Goal: Transaction & Acquisition: Book appointment/travel/reservation

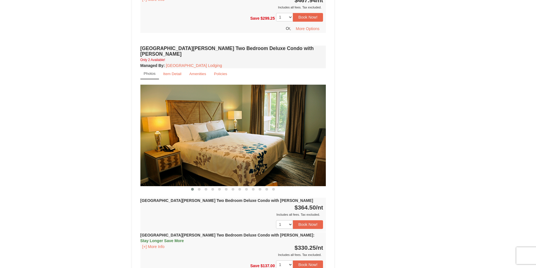
scroll to position [731, 0]
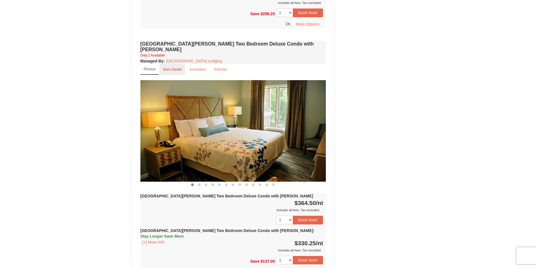
click at [175, 67] on small "Item Detail" at bounding box center [172, 69] width 18 height 4
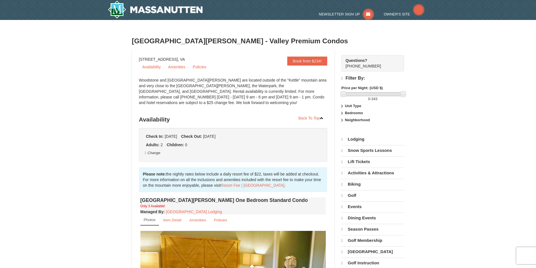
select select "10"
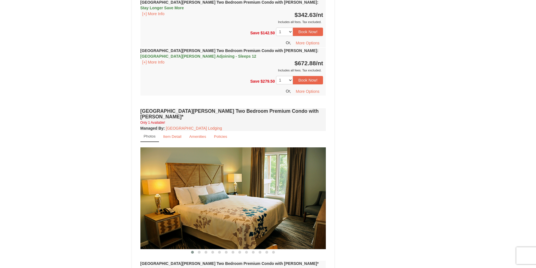
scroll to position [1548, 0]
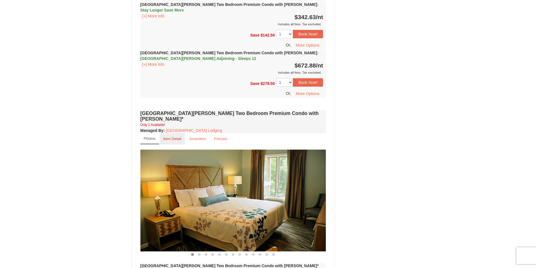
click at [172, 133] on link "Item Detail" at bounding box center [172, 138] width 26 height 11
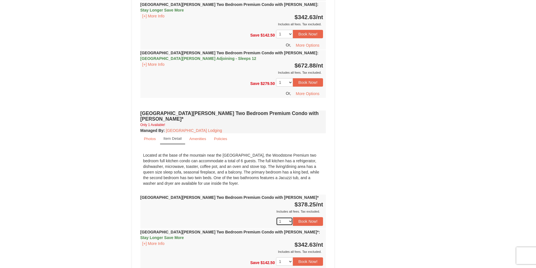
click at [290, 217] on select "1" at bounding box center [284, 221] width 17 height 8
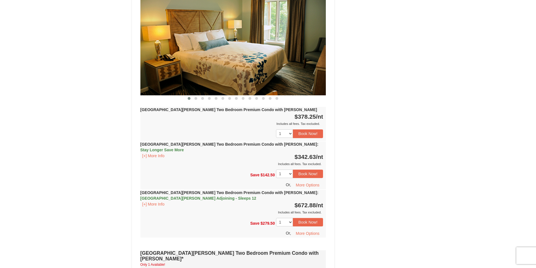
scroll to position [1435, 0]
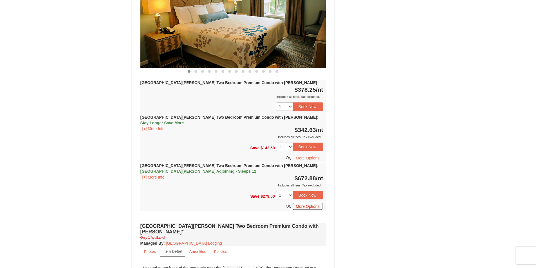
click at [315, 202] on button "More Options" at bounding box center [307, 206] width 31 height 8
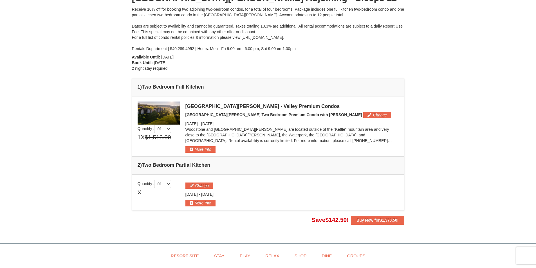
scroll to position [9, 0]
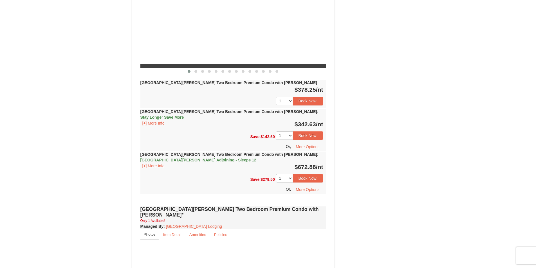
select select "10"
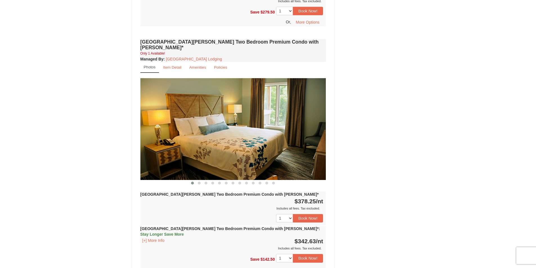
scroll to position [1622, 0]
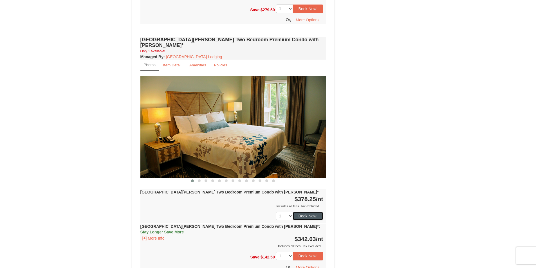
click at [310, 212] on button "Book Now!" at bounding box center [308, 216] width 30 height 8
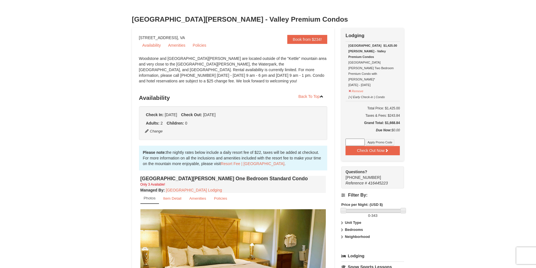
scroll to position [0, 0]
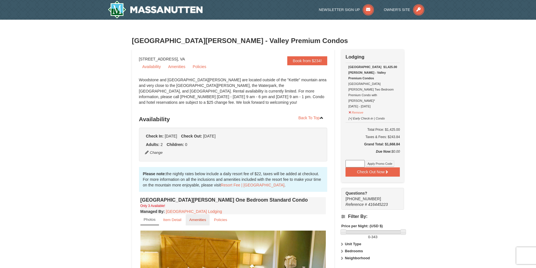
click at [192, 219] on small "Amenities" at bounding box center [197, 220] width 17 height 4
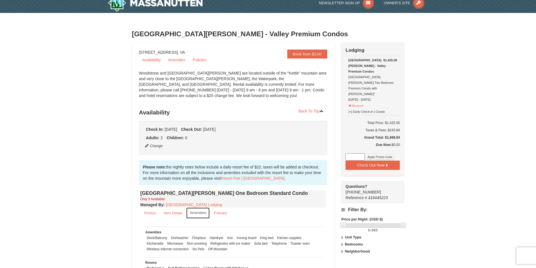
scroll to position [12, 0]
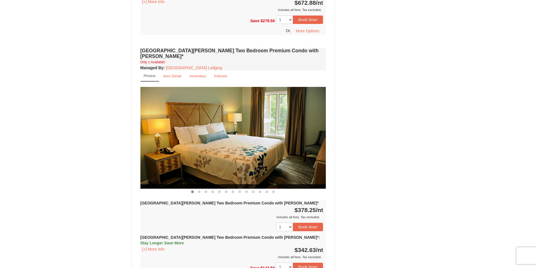
scroll to position [1576, 0]
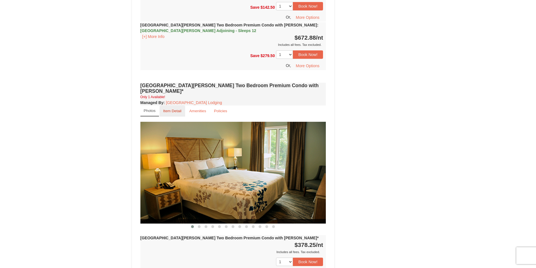
click at [166, 109] on small "Item Detail" at bounding box center [172, 111] width 18 height 4
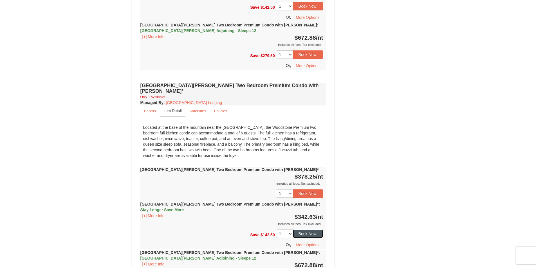
click at [306, 229] on button "Book Now!" at bounding box center [308, 233] width 30 height 8
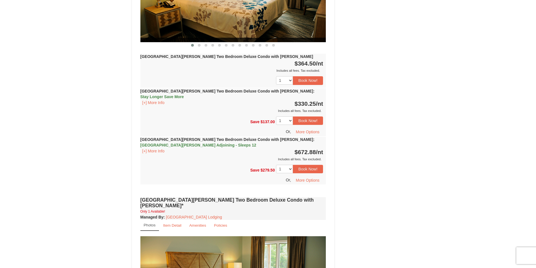
scroll to position [49, 0]
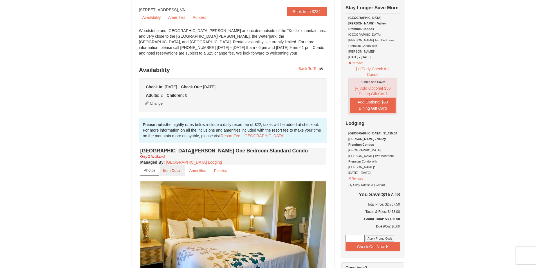
click at [176, 169] on small "Item Detail" at bounding box center [172, 170] width 18 height 4
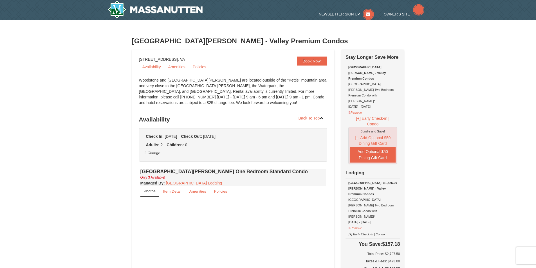
select select "10"
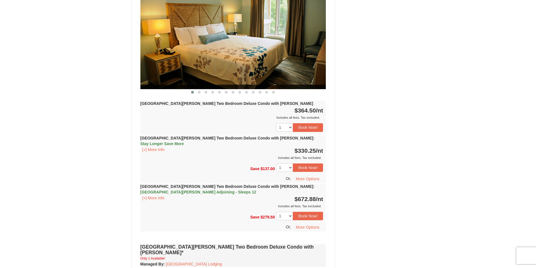
scroll to position [837, 0]
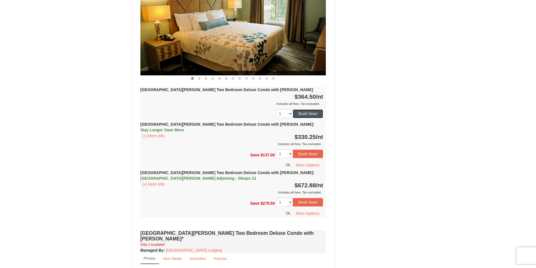
click at [303, 109] on button "Book Now!" at bounding box center [308, 113] width 30 height 8
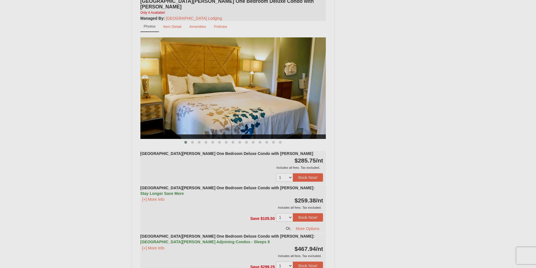
scroll to position [49, 0]
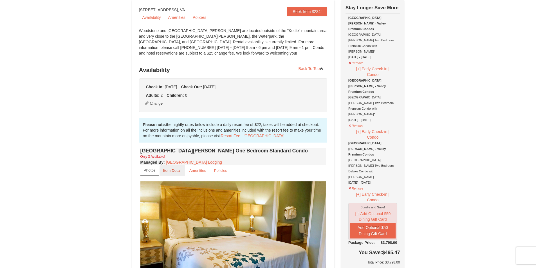
click at [167, 172] on small "Item Detail" at bounding box center [172, 170] width 18 height 4
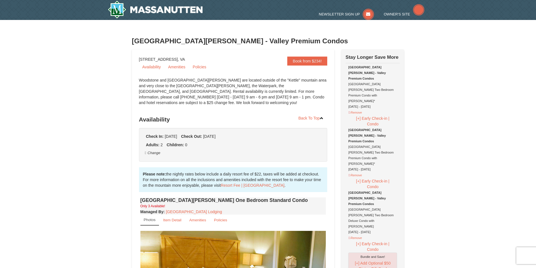
select select "10"
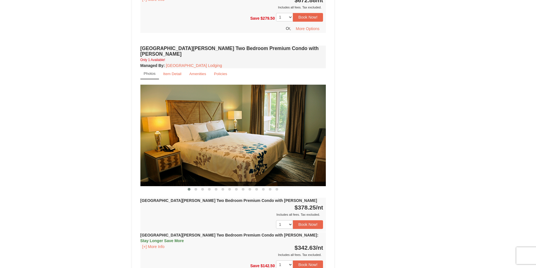
scroll to position [1243, 0]
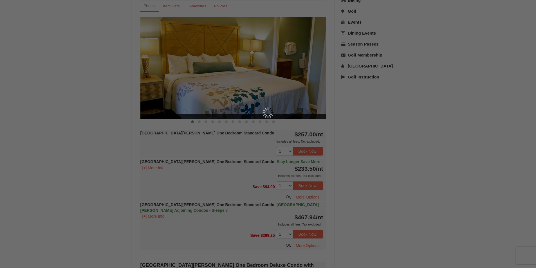
scroll to position [49, 0]
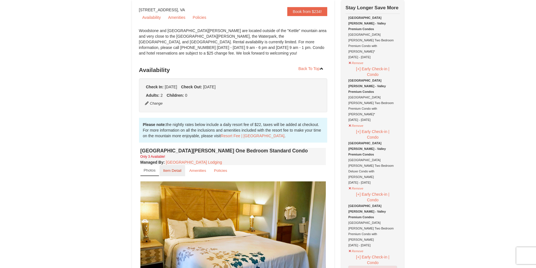
click at [173, 169] on small "Item Detail" at bounding box center [172, 170] width 18 height 4
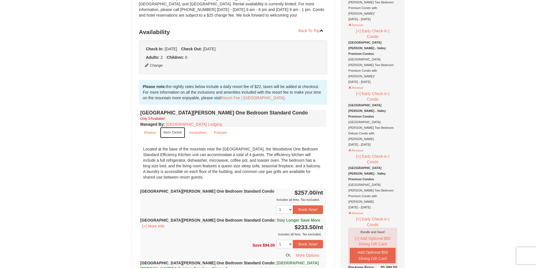
scroll to position [77, 0]
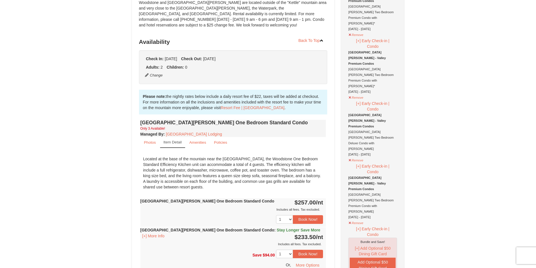
drag, startPoint x: 535, startPoint y: 32, endPoint x: 533, endPoint y: 14, distance: 18.5
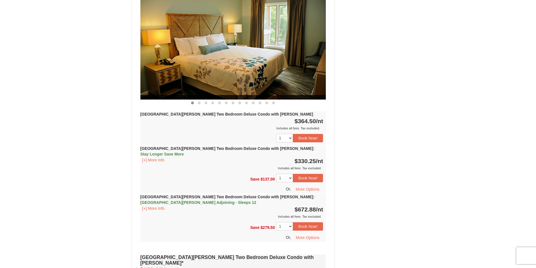
scroll to position [0, 0]
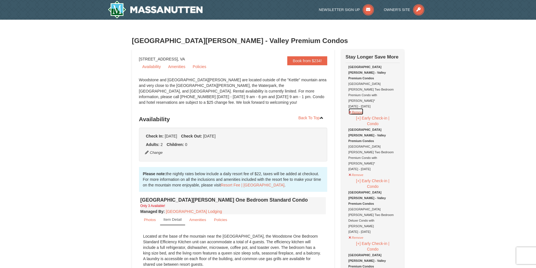
click at [355, 108] on button "Remove" at bounding box center [355, 111] width 15 height 7
click at [356, 171] on button "Remove" at bounding box center [355, 174] width 15 height 7
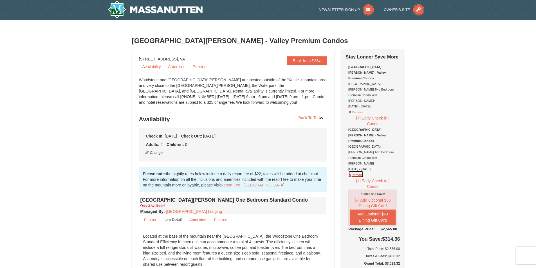
click at [352, 171] on button "Remove" at bounding box center [355, 174] width 15 height 7
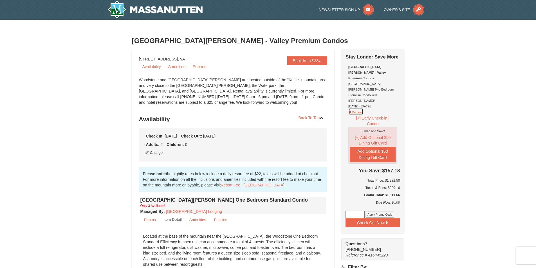
click at [351, 108] on button "Remove" at bounding box center [355, 111] width 15 height 7
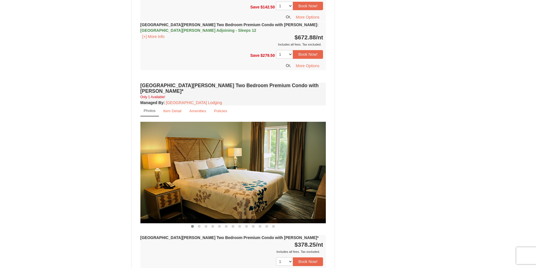
scroll to position [1497, 0]
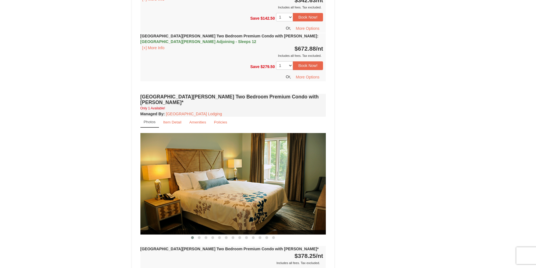
click at [313, 268] on button "Book Now!" at bounding box center [308, 273] width 30 height 8
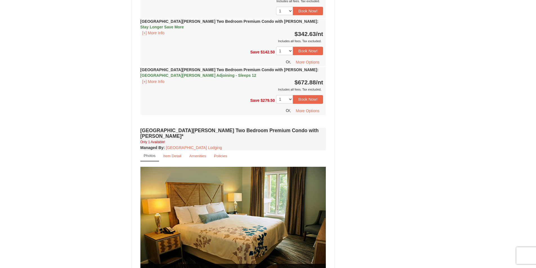
scroll to position [1483, 0]
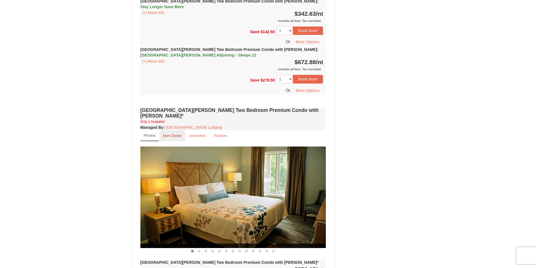
click at [164, 130] on link "Item Detail" at bounding box center [172, 135] width 26 height 11
